Goal: Check status: Check status

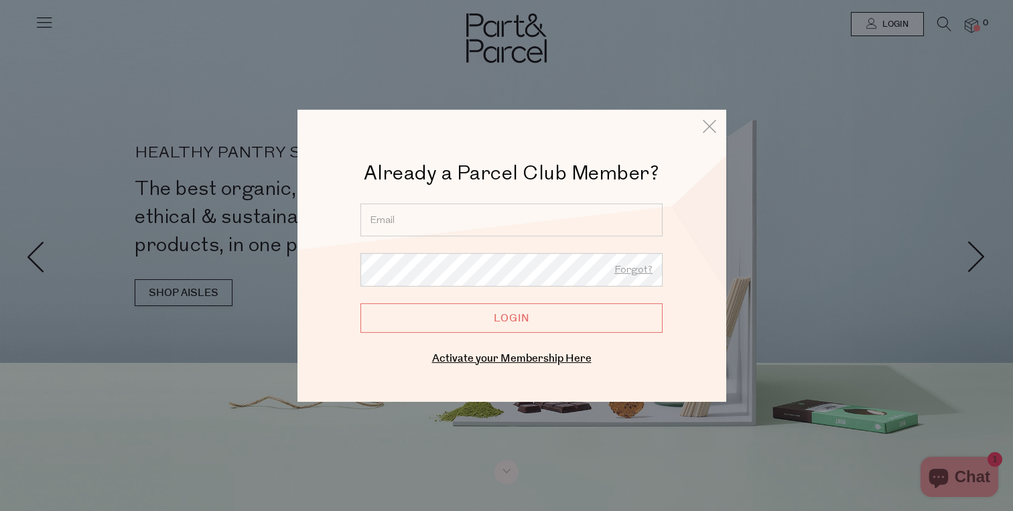
click at [573, 220] on input "email" at bounding box center [511, 219] width 302 height 33
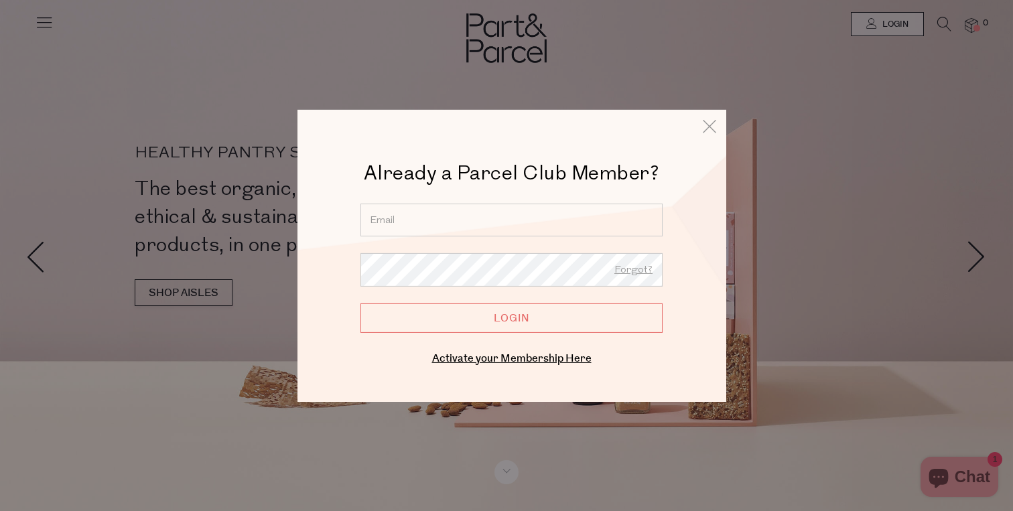
type input "janellegreaney@gmail.com"
click at [360, 253] on div at bounding box center [360, 253] width 0 height 0
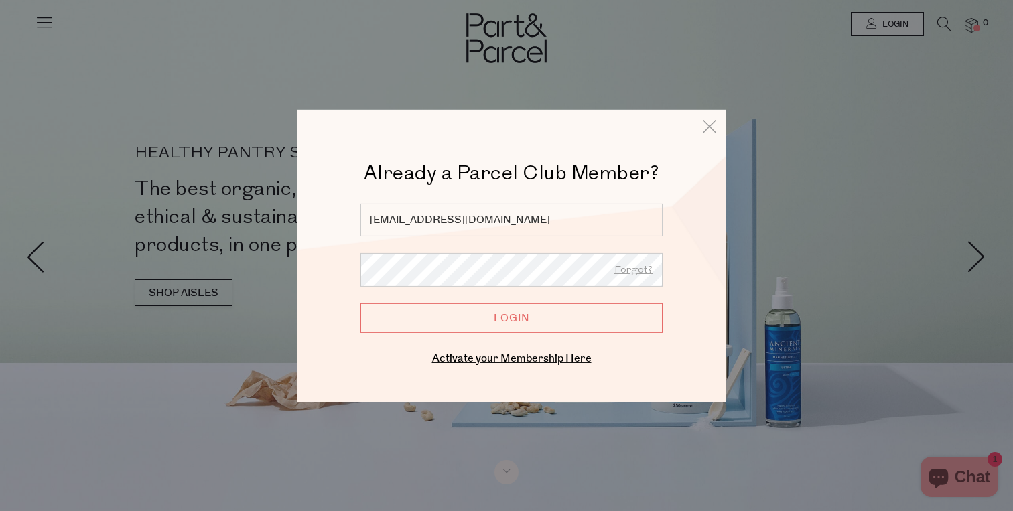
click at [546, 320] on input "Login" at bounding box center [511, 317] width 302 height 29
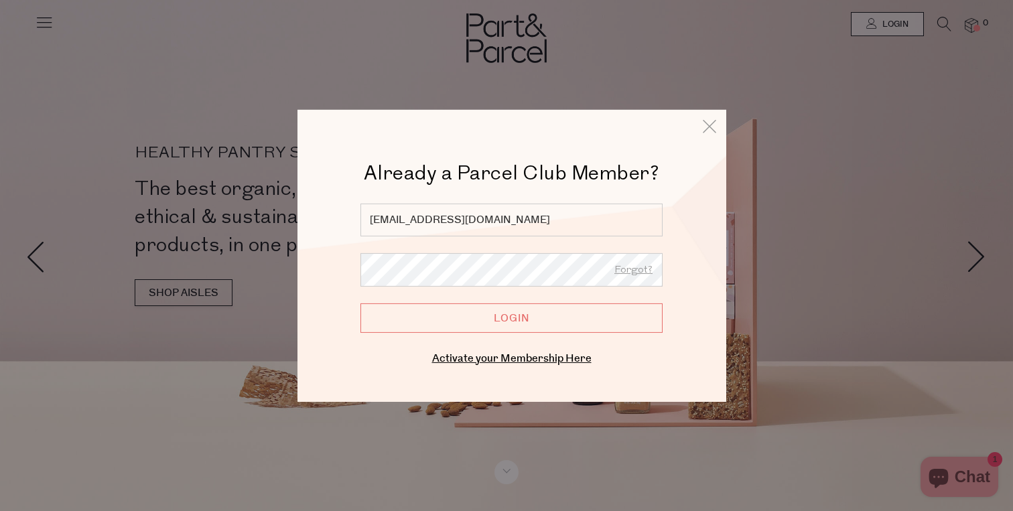
click at [360, 303] on input "Login" at bounding box center [511, 317] width 302 height 29
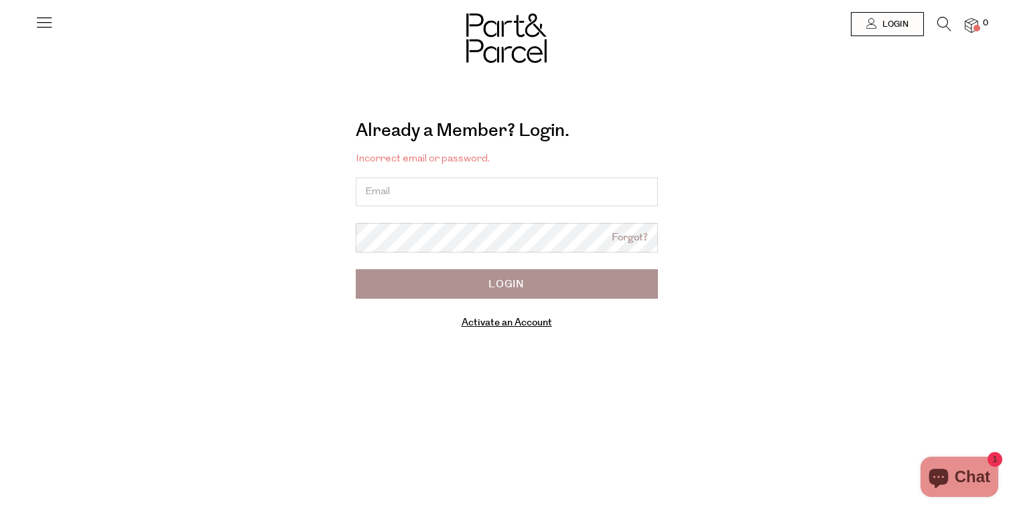
click at [635, 237] on link "Forgot?" at bounding box center [630, 238] width 36 height 15
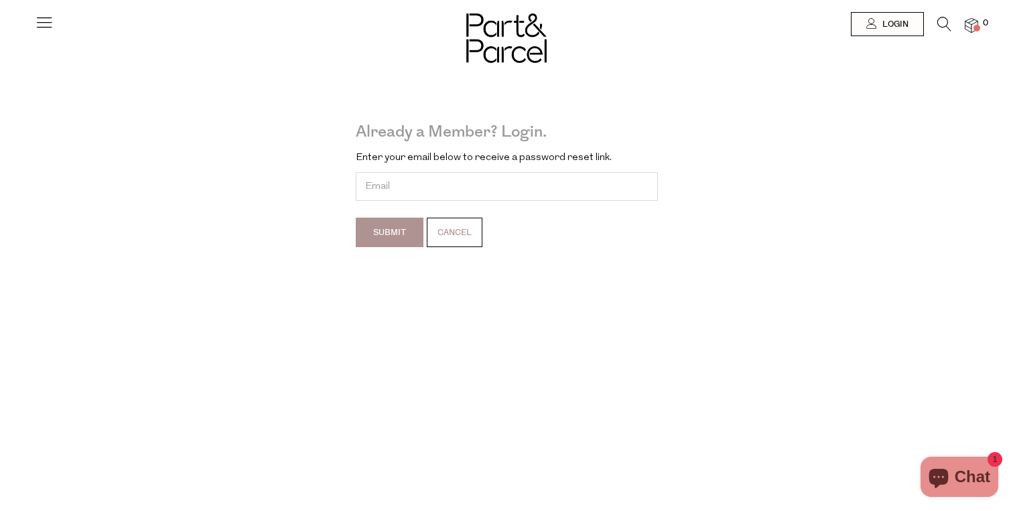
click at [425, 202] on div "Enter your email below to receive a password reset link. Submit Cancel" at bounding box center [507, 207] width 302 height 113
click at [425, 192] on input "email" at bounding box center [507, 186] width 302 height 29
type input "janellegreaney@gmail.com"
click at [388, 239] on input "Submit" at bounding box center [390, 232] width 68 height 29
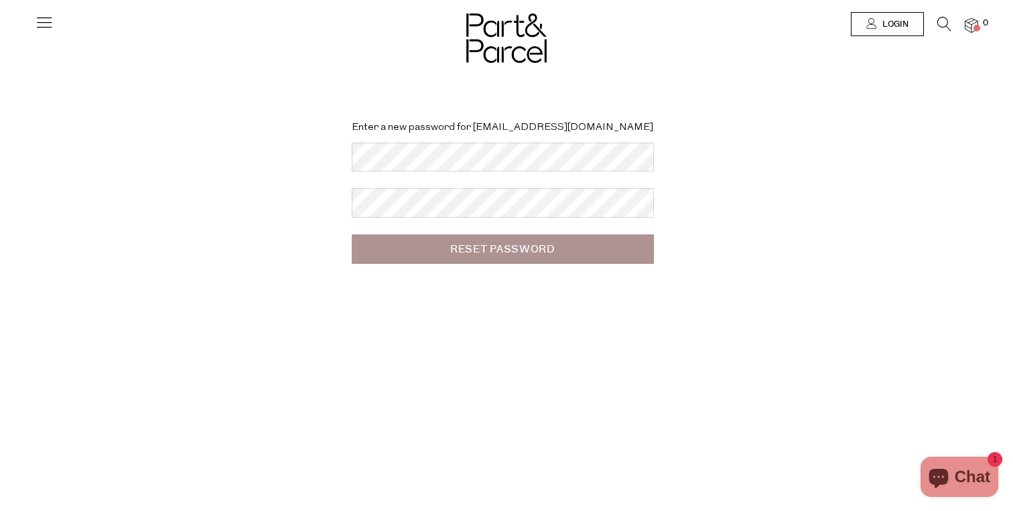
click at [515, 251] on input "Reset Password" at bounding box center [503, 249] width 302 height 29
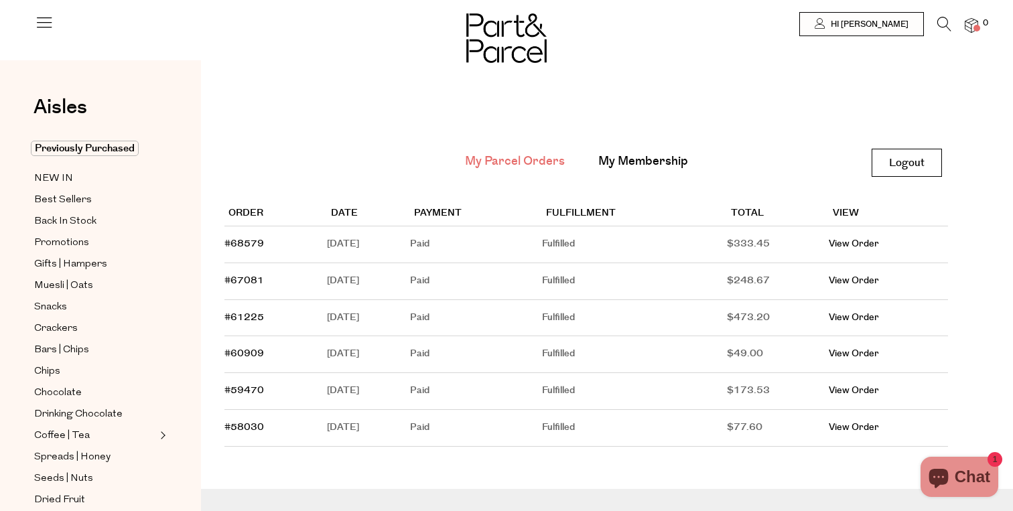
click at [361, 248] on td "[DATE]" at bounding box center [368, 244] width 83 height 37
click at [253, 246] on link "#68579" at bounding box center [244, 243] width 40 height 13
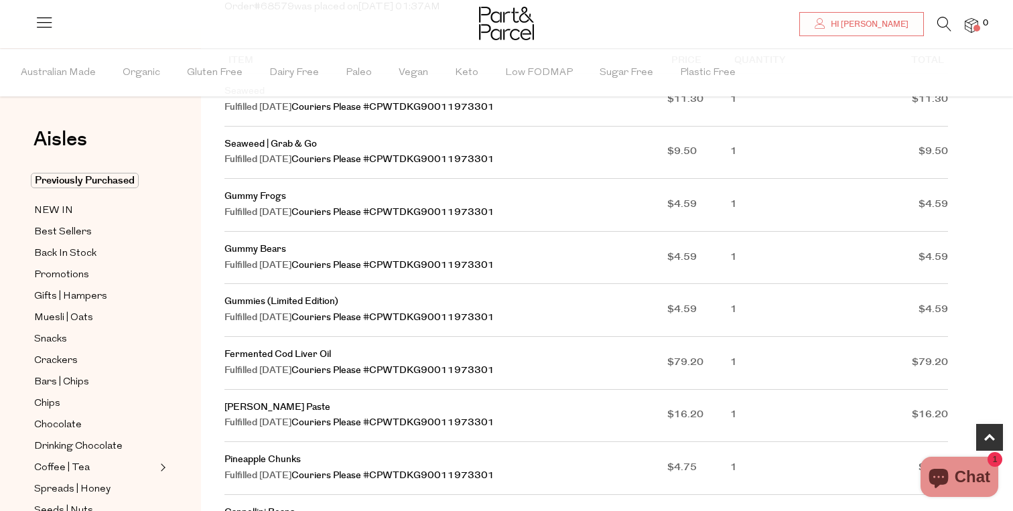
scroll to position [248, 0]
click at [249, 407] on link "[PERSON_NAME] Paste" at bounding box center [277, 406] width 106 height 13
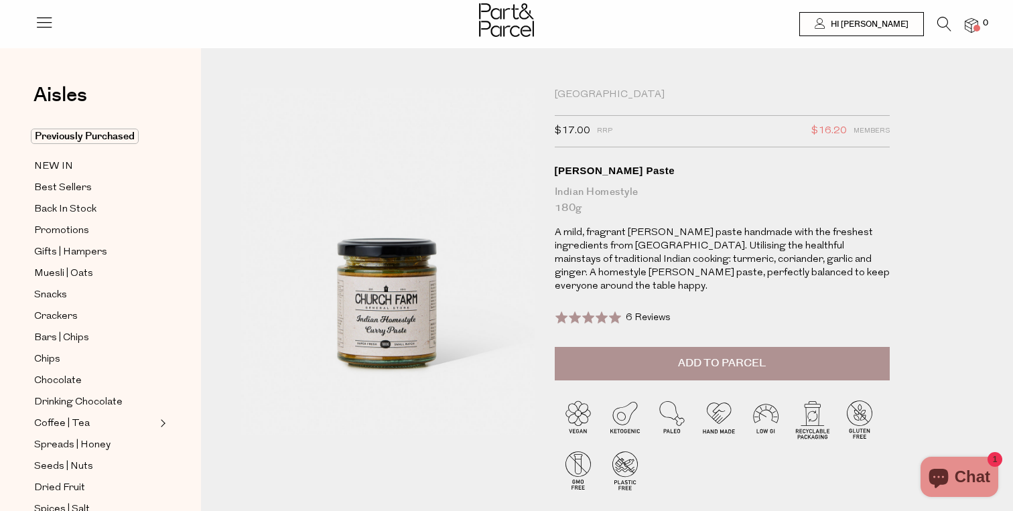
click at [610, 262] on p "A mild, fragrant curry paste handmade with the freshest ingredients from Northe…" at bounding box center [722, 259] width 335 height 67
click at [45, 166] on span "NEW IN" at bounding box center [53, 167] width 39 height 16
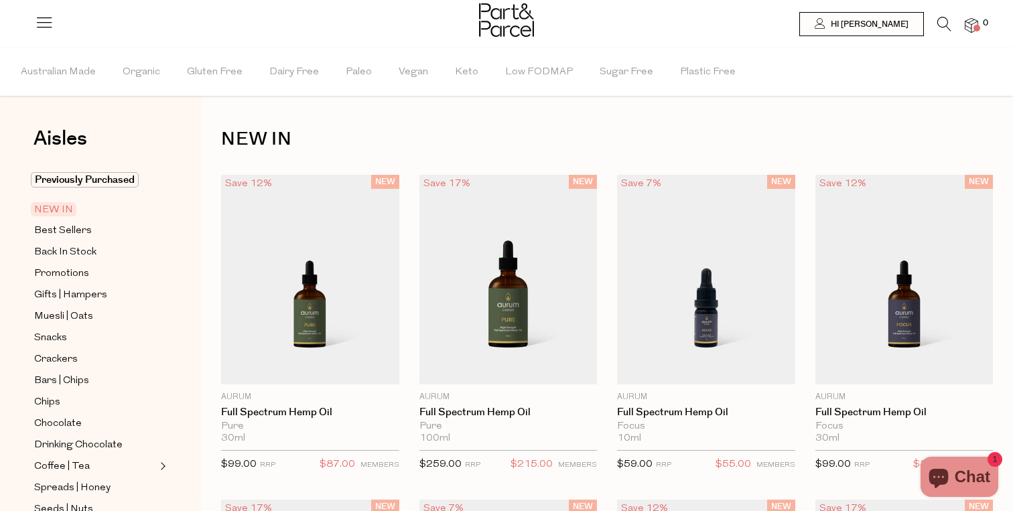
type input "[EMAIL_ADDRESS][DOMAIN_NAME]"
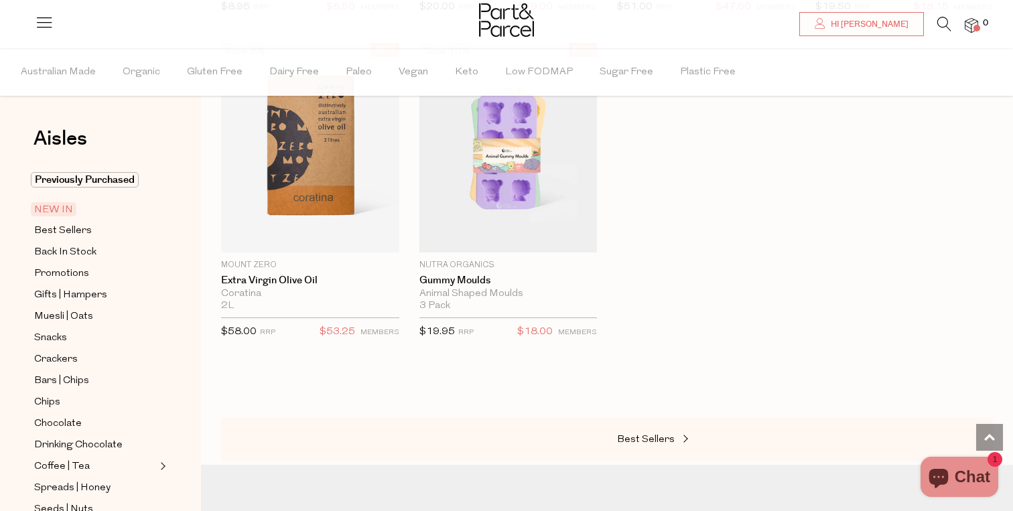
scroll to position [1447, 0]
click at [68, 252] on span "Back In Stock" at bounding box center [65, 253] width 62 height 16
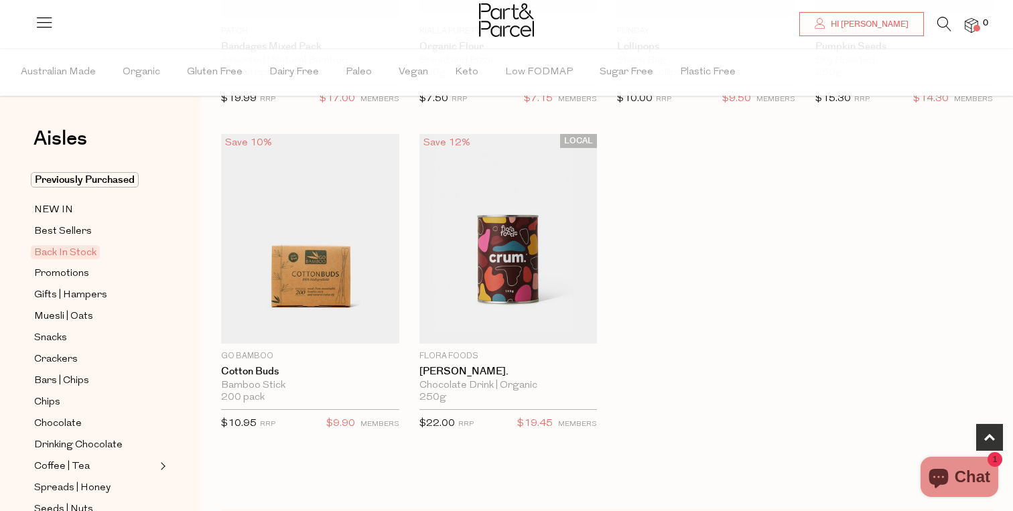
scroll to position [708, 0]
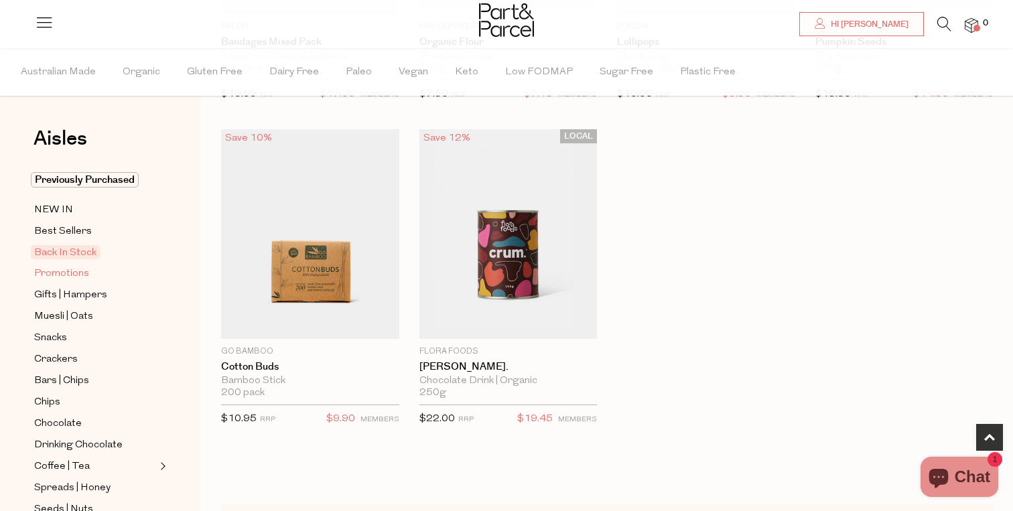
click at [129, 281] on link "Promotions" at bounding box center [95, 273] width 122 height 17
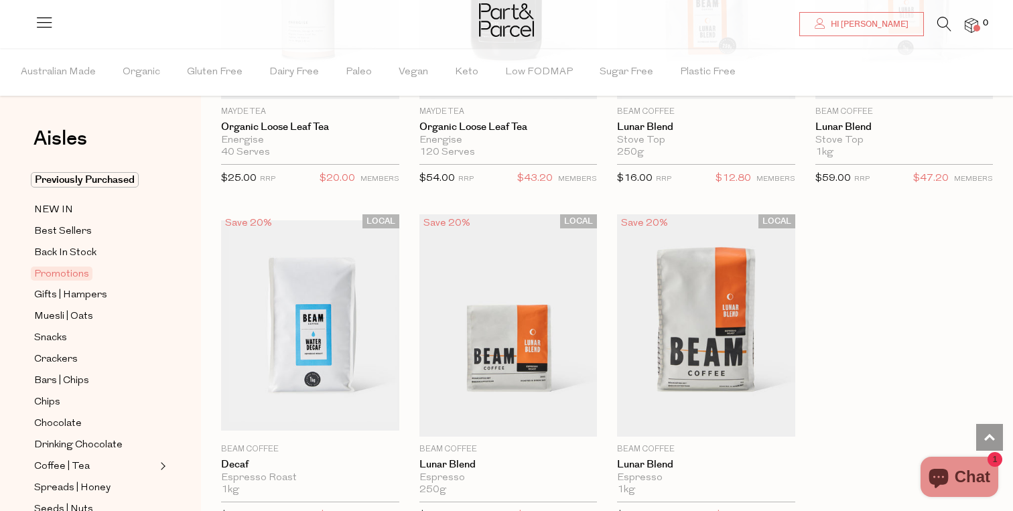
scroll to position [1015, 0]
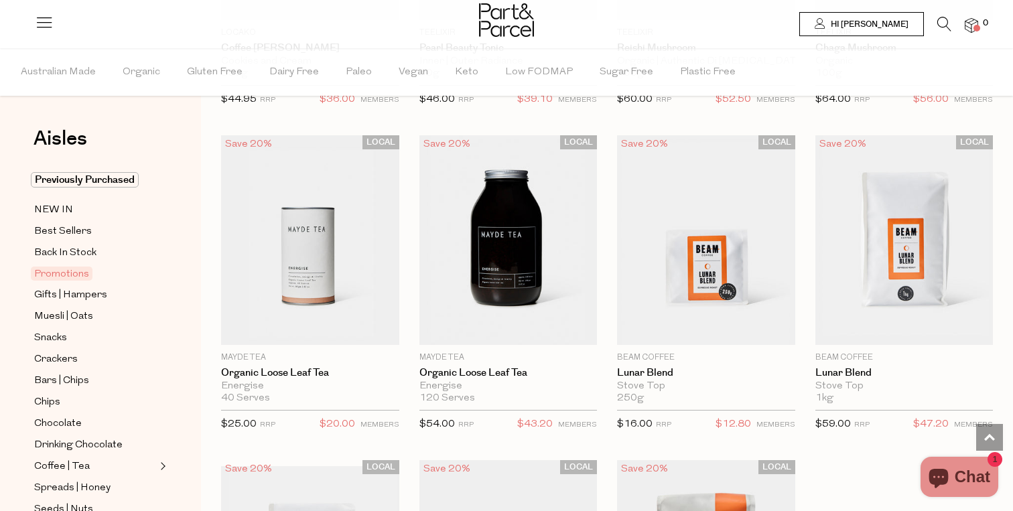
click at [892, 21] on span "Hi [PERSON_NAME]" at bounding box center [868, 24] width 81 height 11
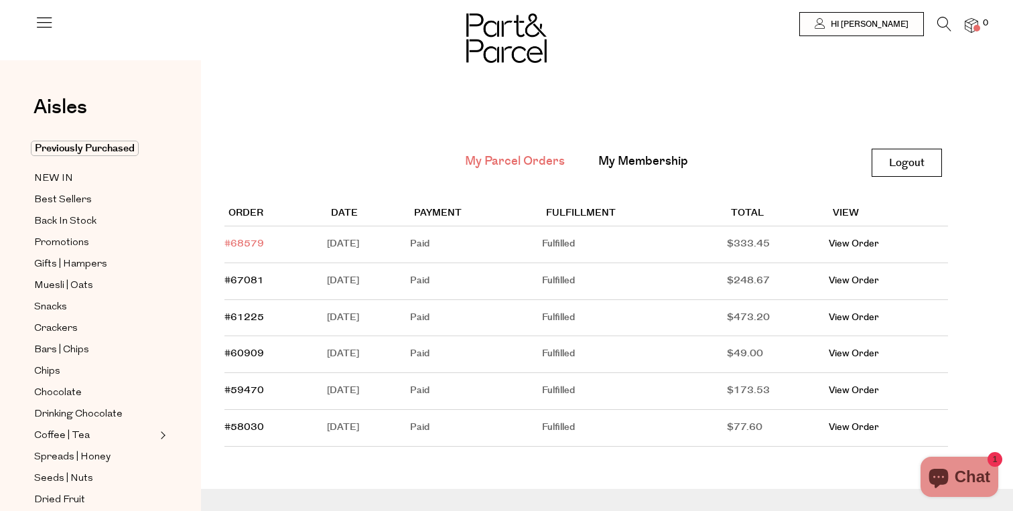
type input "[EMAIL_ADDRESS][DOMAIN_NAME]"
click at [251, 242] on link "#68579" at bounding box center [244, 243] width 40 height 13
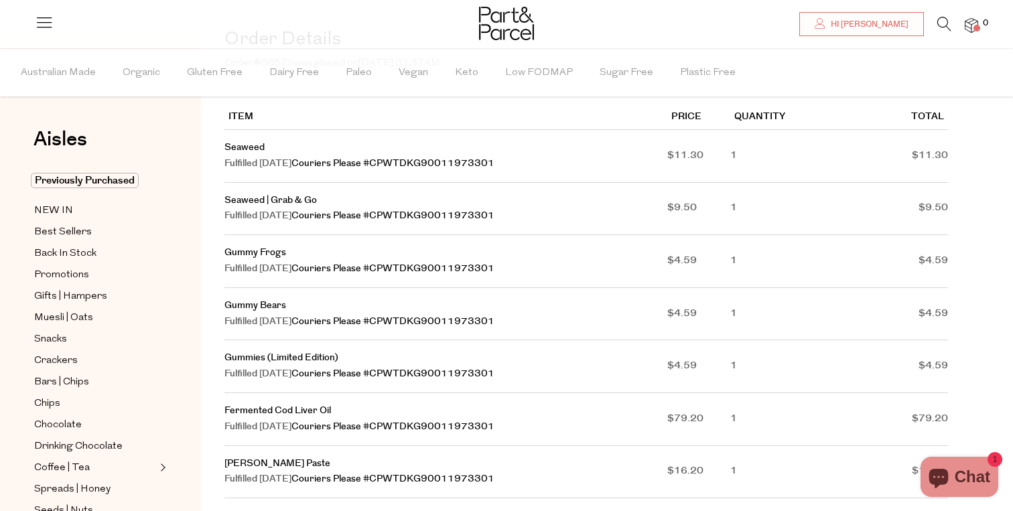
scroll to position [194, 0]
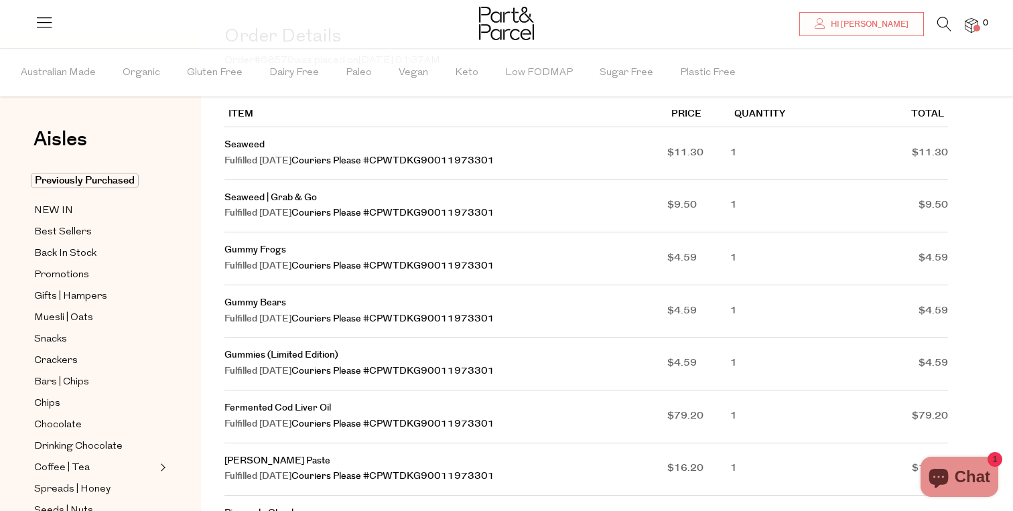
type input "[EMAIL_ADDRESS][DOMAIN_NAME]"
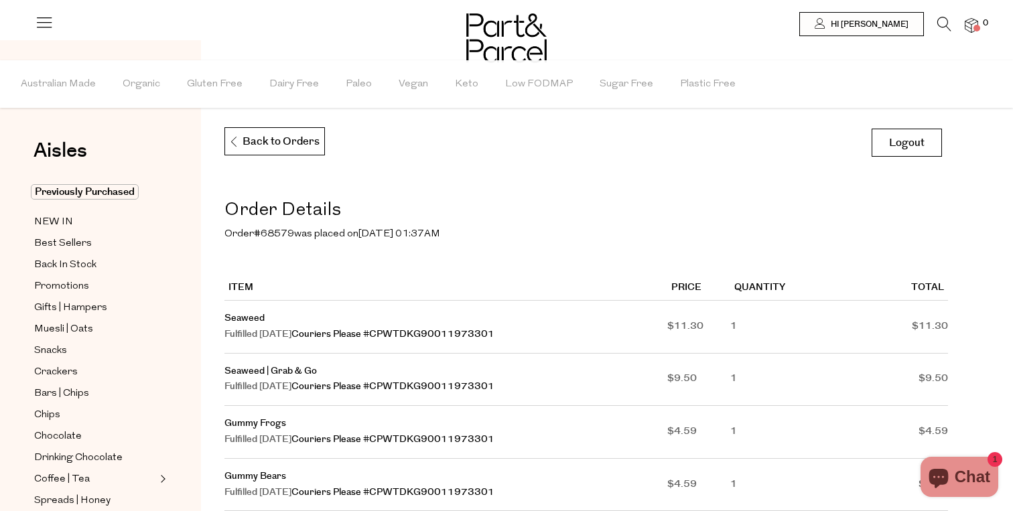
scroll to position [0, 0]
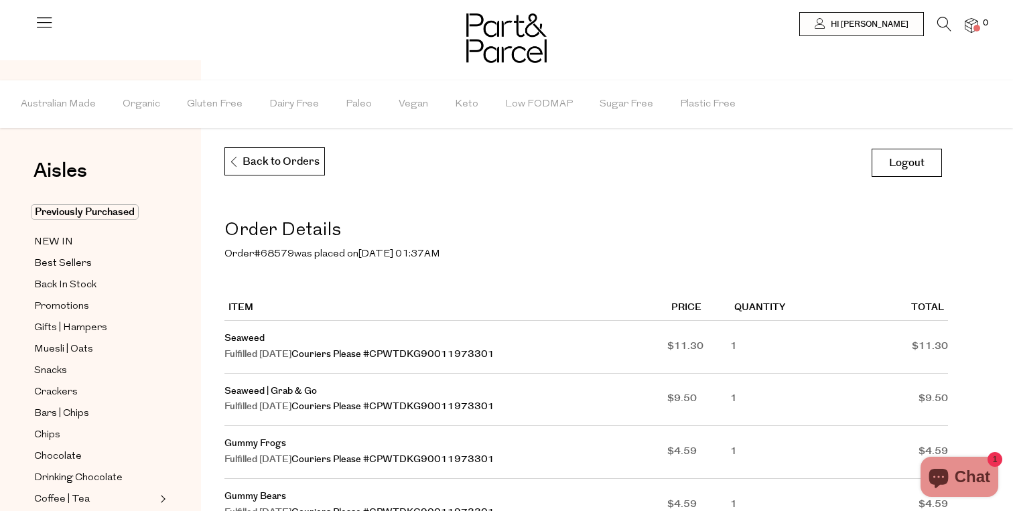
click at [273, 155] on p "Back to Orders" at bounding box center [273, 162] width 91 height 28
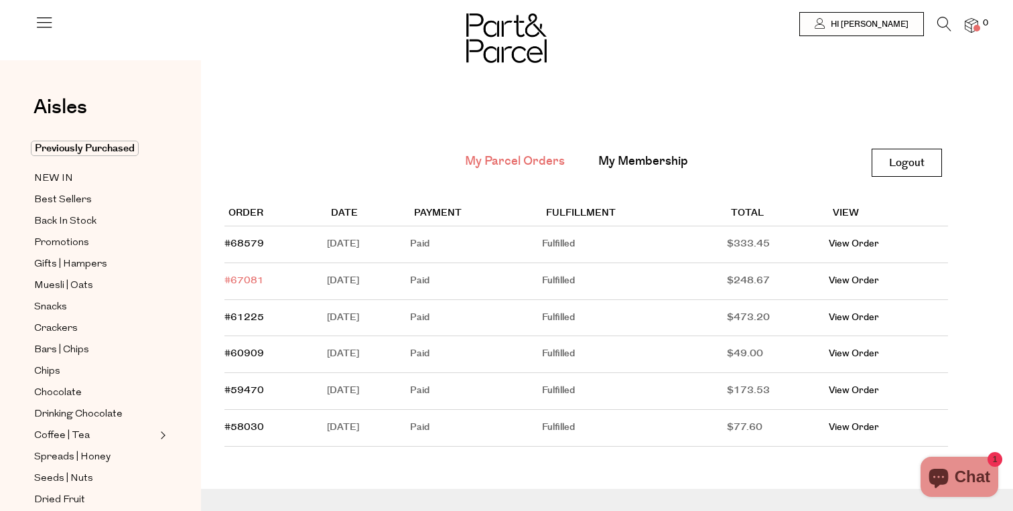
type input "[EMAIL_ADDRESS][DOMAIN_NAME]"
click at [237, 278] on link "#67081" at bounding box center [244, 280] width 40 height 13
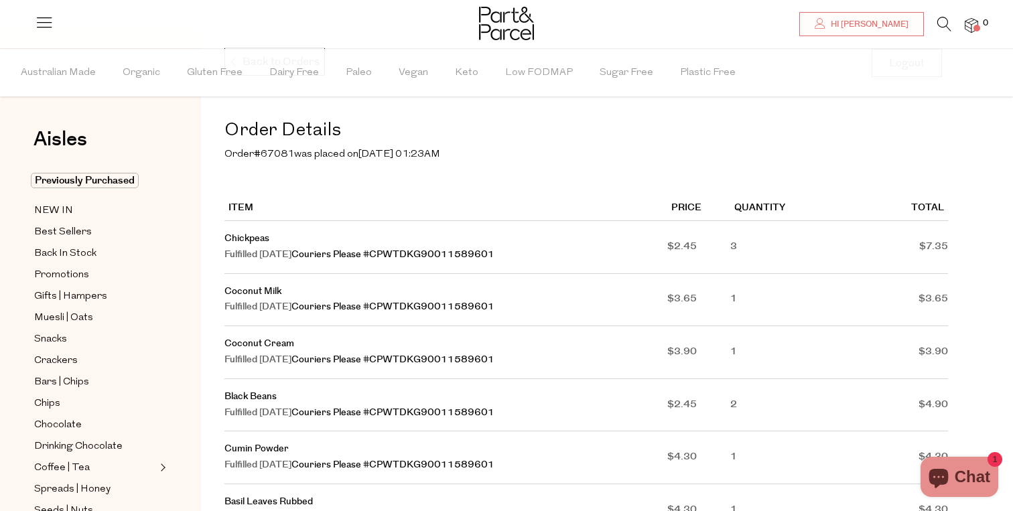
type input "[EMAIL_ADDRESS][DOMAIN_NAME]"
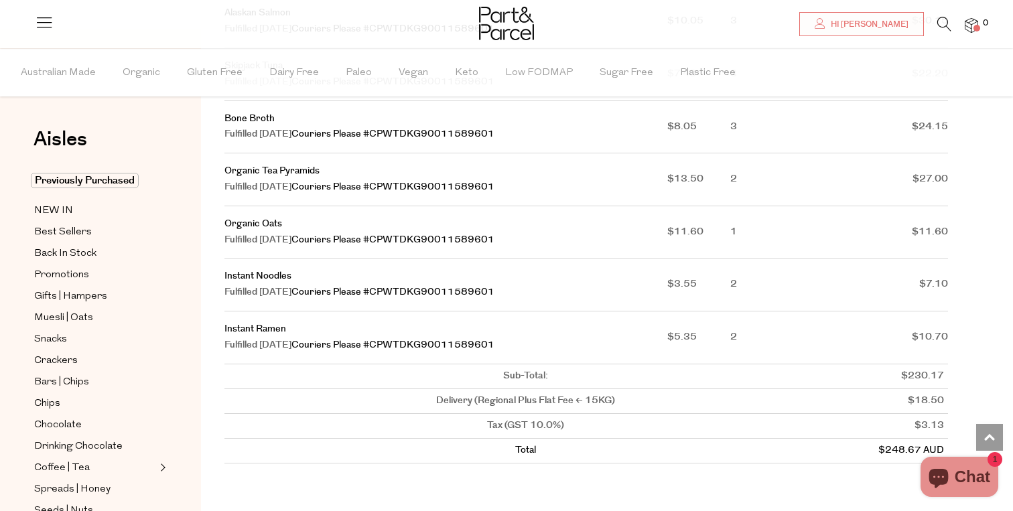
scroll to position [1170, 0]
click at [259, 277] on link "Instant Noodles" at bounding box center [257, 273] width 67 height 13
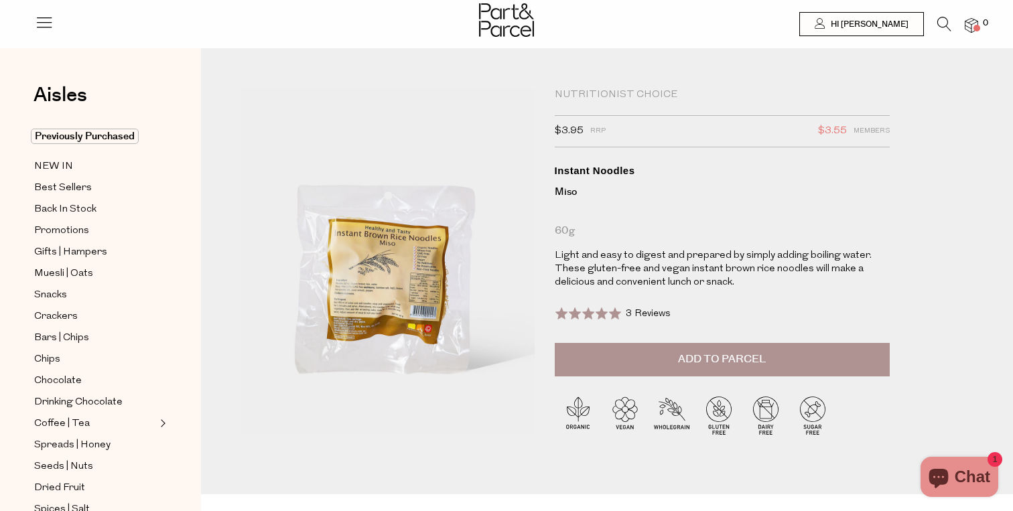
type input "[EMAIL_ADDRESS][DOMAIN_NAME]"
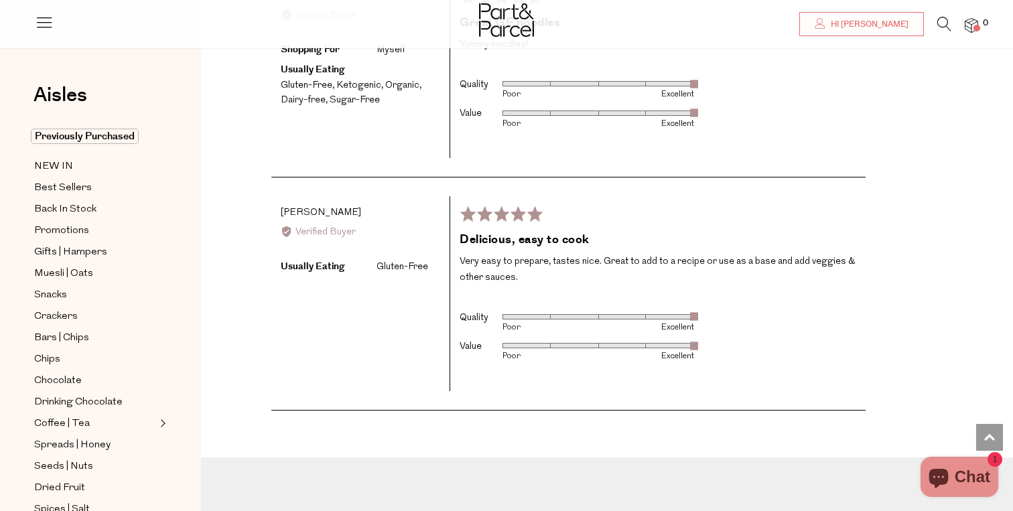
scroll to position [2332, 0]
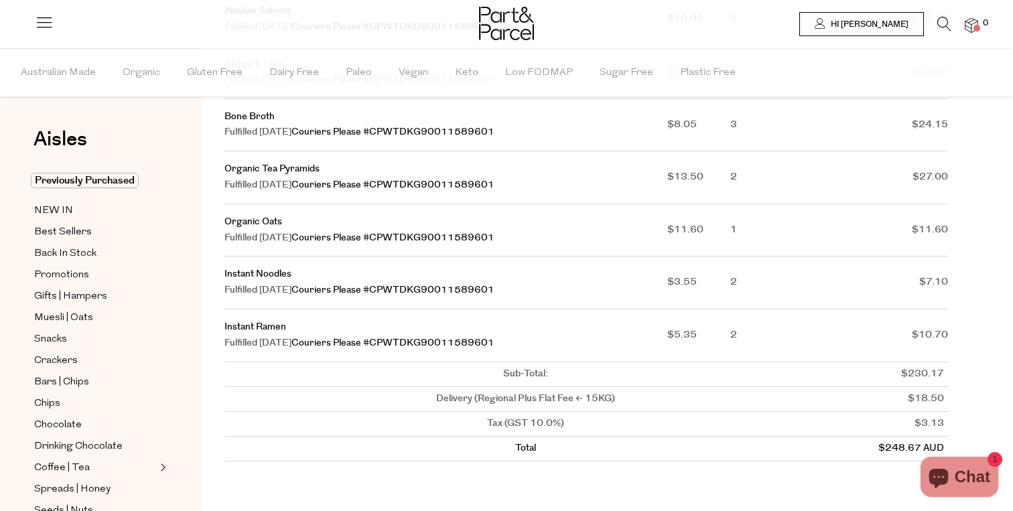
type input "[EMAIL_ADDRESS][DOMAIN_NAME]"
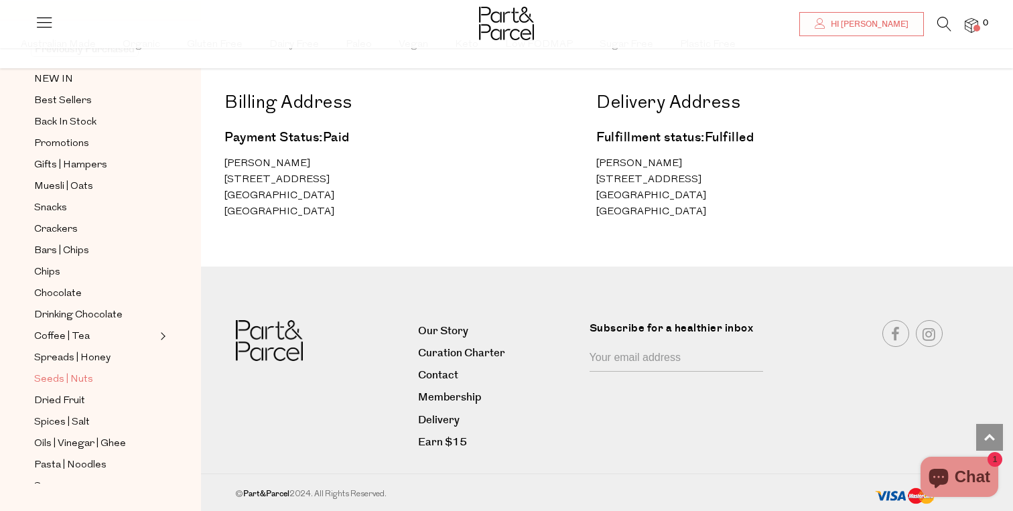
scroll to position [115, 0]
